Goal: Task Accomplishment & Management: Use online tool/utility

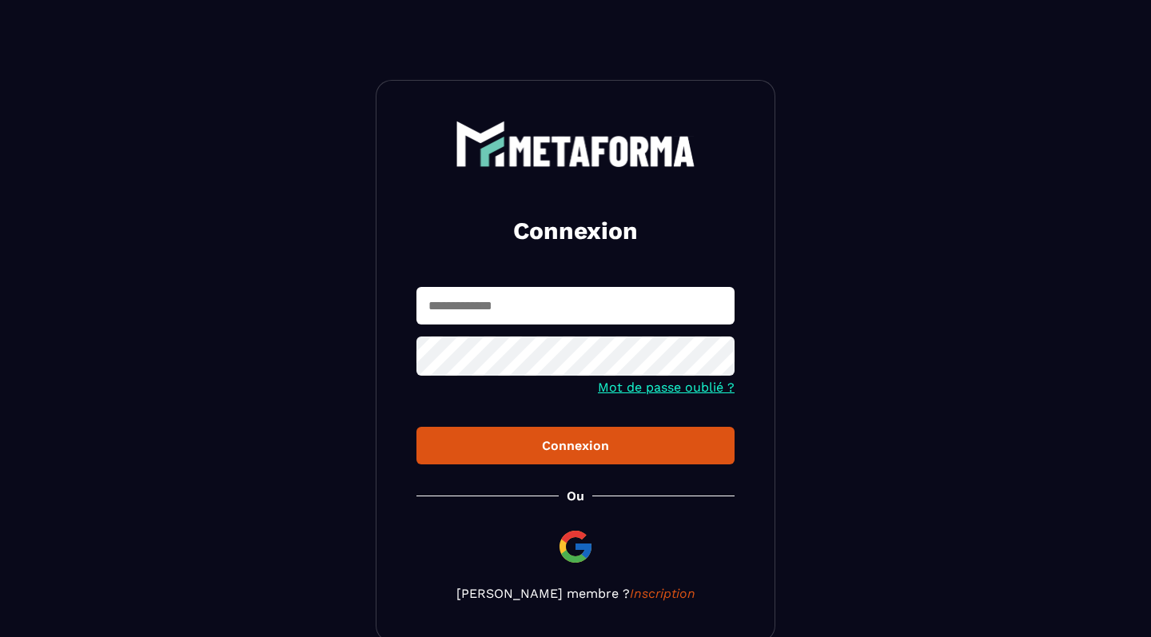
type input "**********"
click at [575, 447] on button "Connexion" at bounding box center [575, 446] width 318 height 38
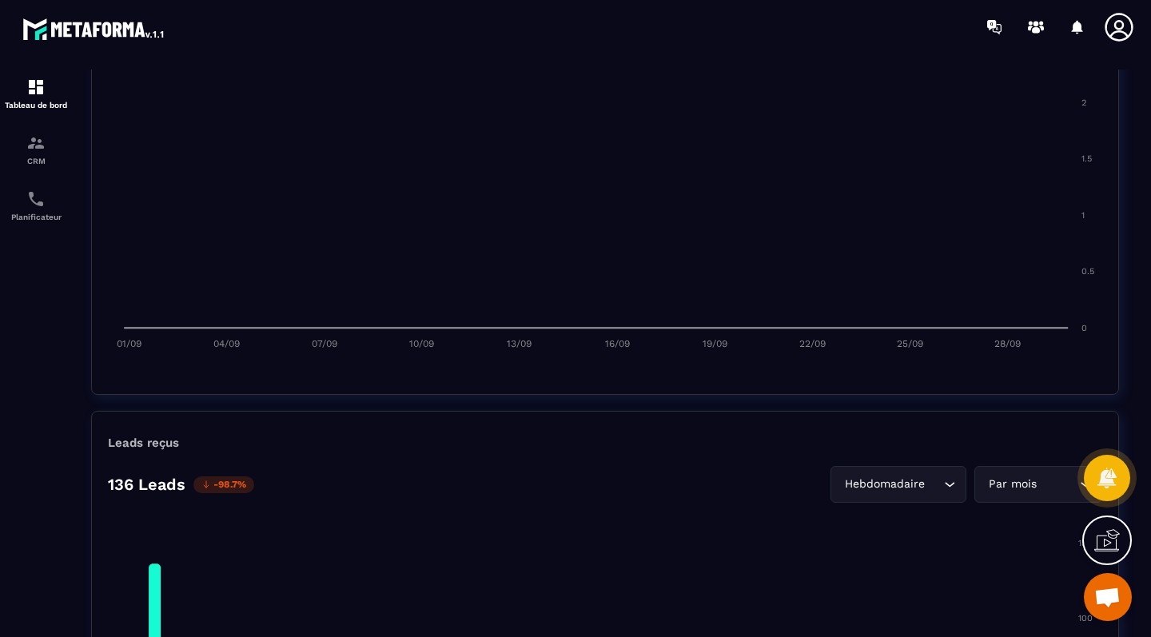
scroll to position [862, 0]
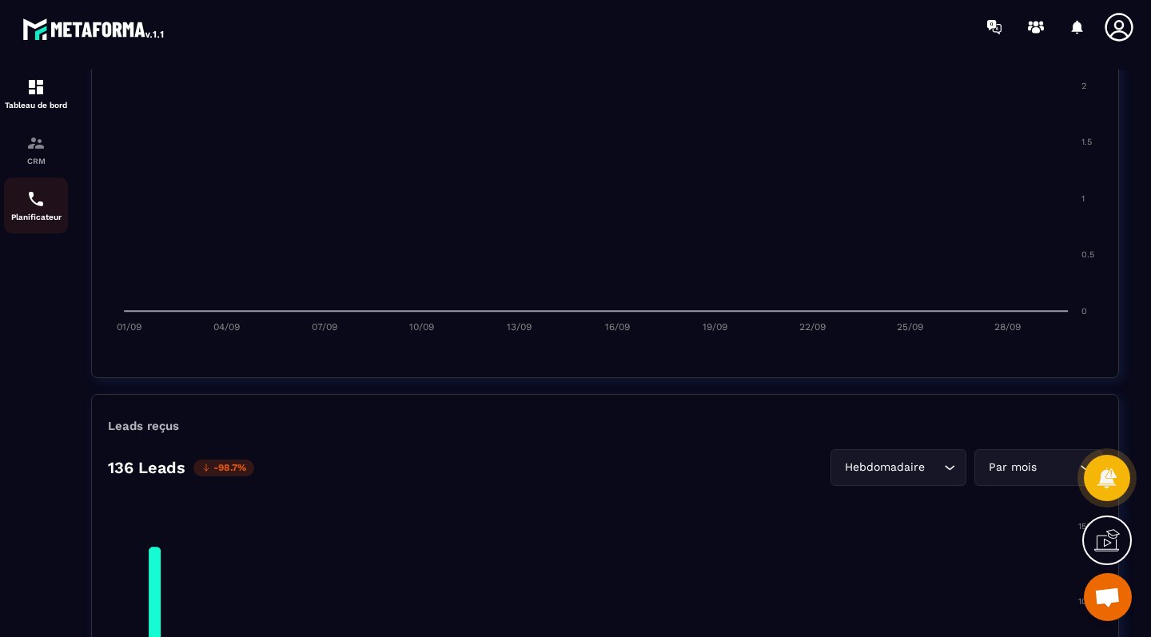
click at [44, 205] on img at bounding box center [35, 198] width 19 height 19
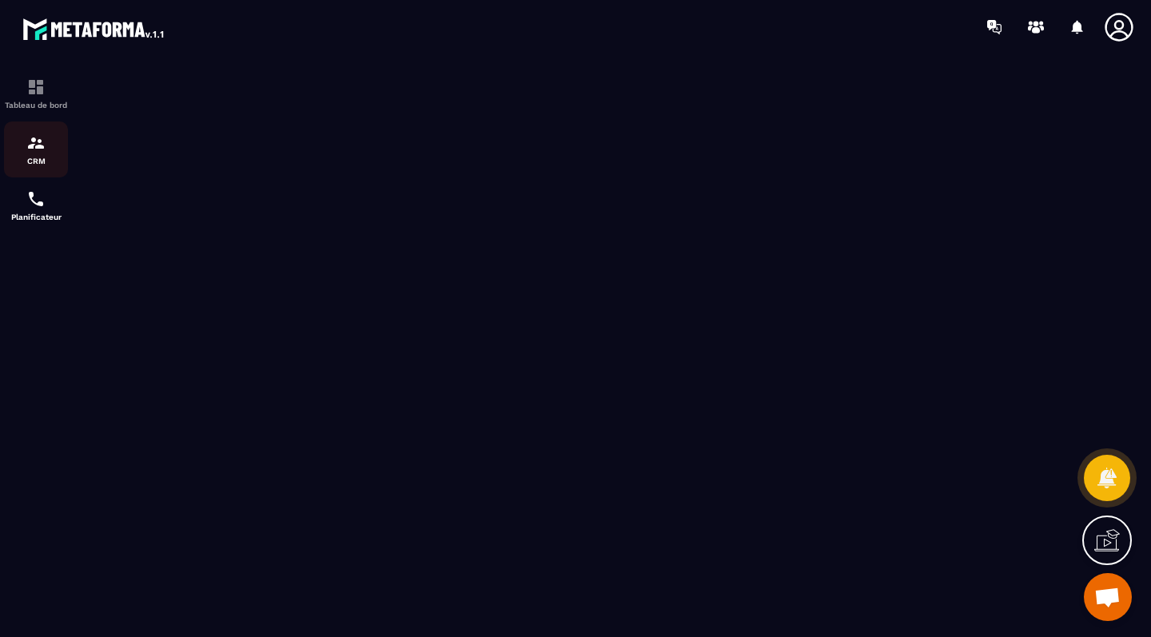
click at [27, 152] on img at bounding box center [35, 142] width 19 height 19
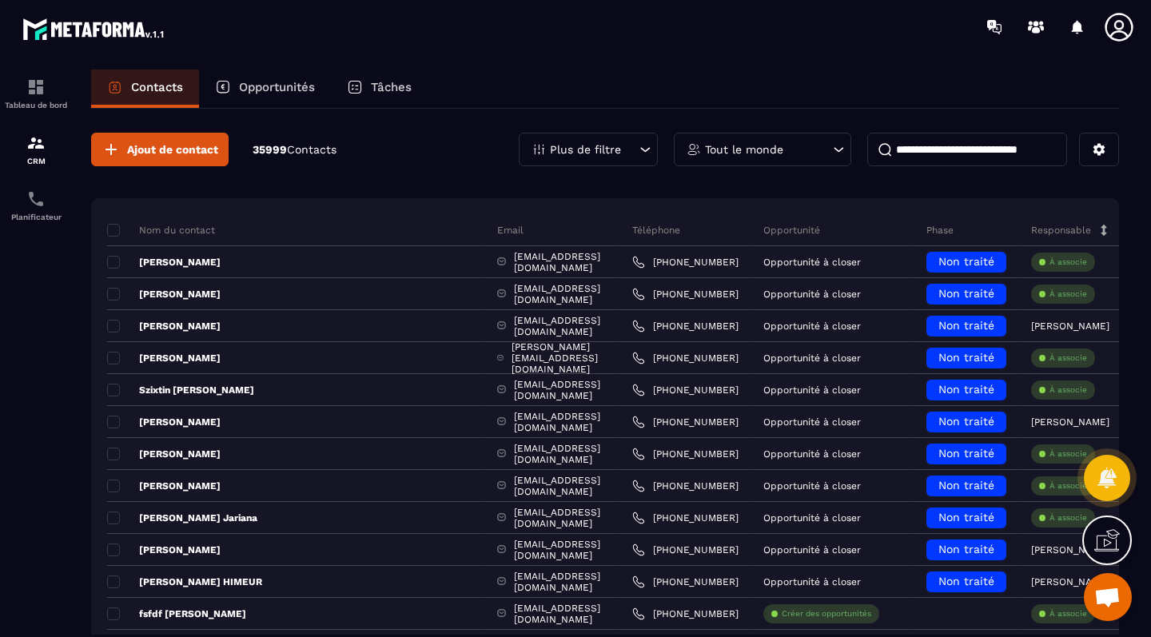
click at [285, 82] on p "Opportunités" at bounding box center [277, 87] width 76 height 14
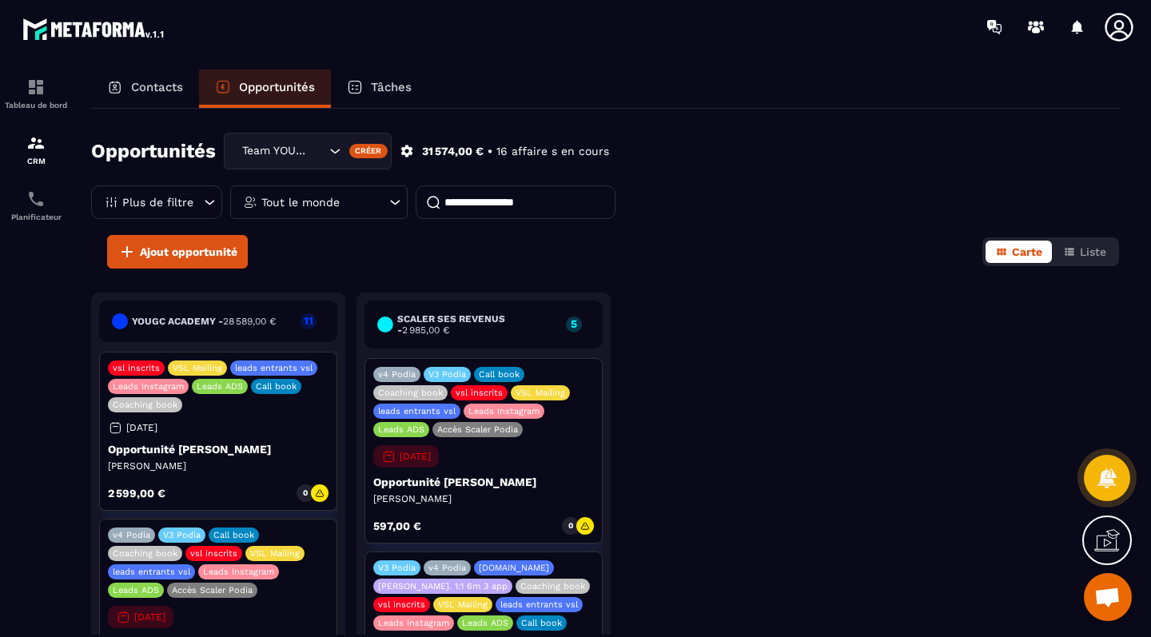
click at [384, 90] on p "Tâches" at bounding box center [391, 87] width 41 height 14
